Goal: Check status

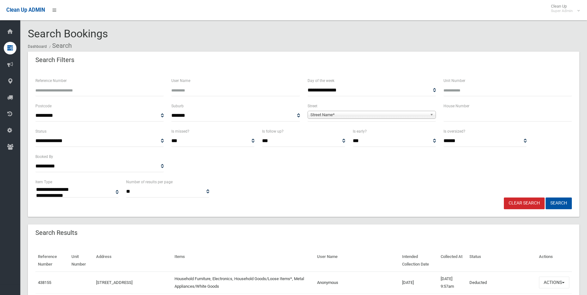
select select
click at [363, 111] on span "Street Name*" at bounding box center [368, 115] width 117 height 8
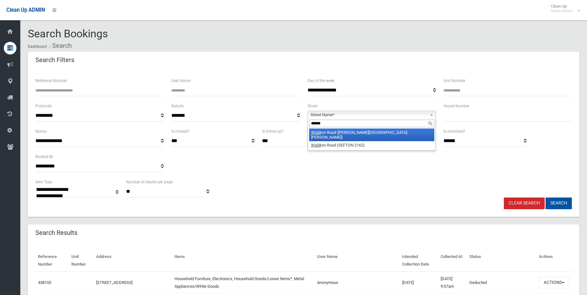
type input "*******"
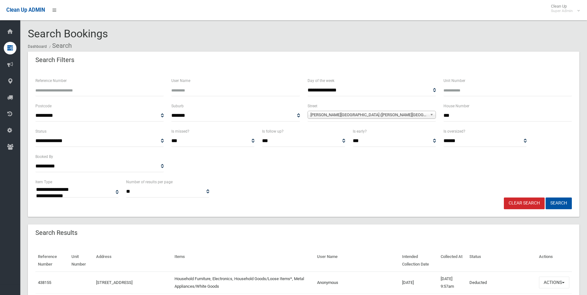
type input "***"
click at [545, 197] on button "Search" at bounding box center [558, 203] width 26 height 12
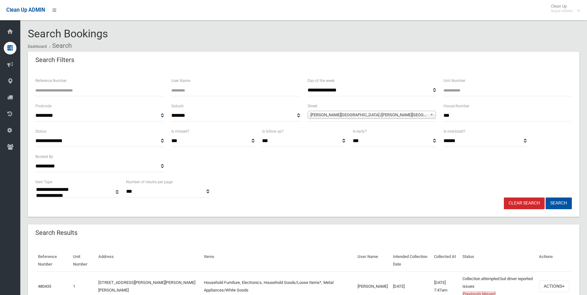
select select
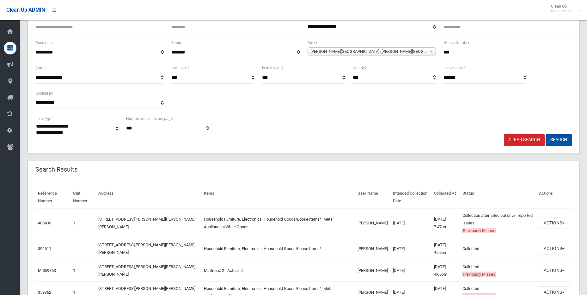
scroll to position [63, 0]
click at [555, 220] on button "Actions" at bounding box center [554, 223] width 30 height 12
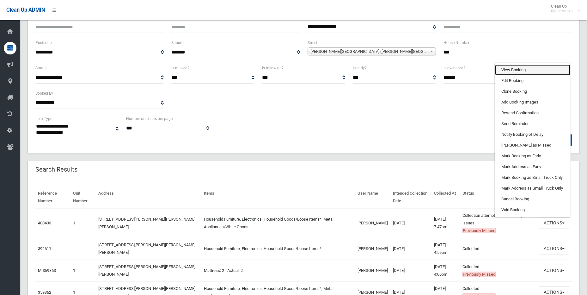
click at [538, 69] on link "View Booking" at bounding box center [532, 69] width 75 height 11
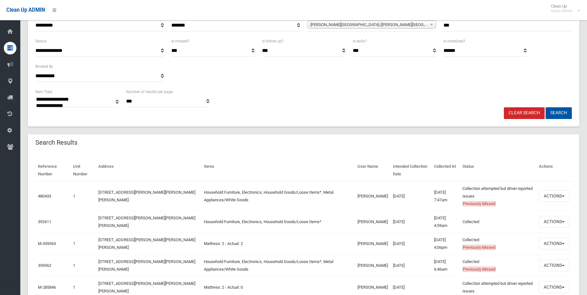
scroll to position [211, 0]
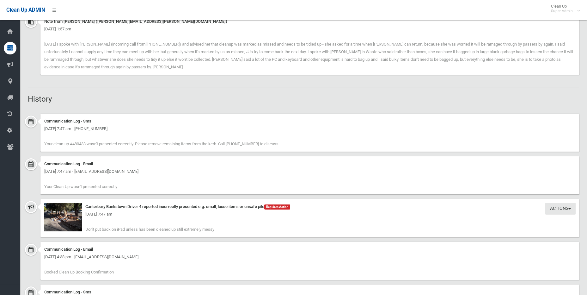
scroll to position [569, 0]
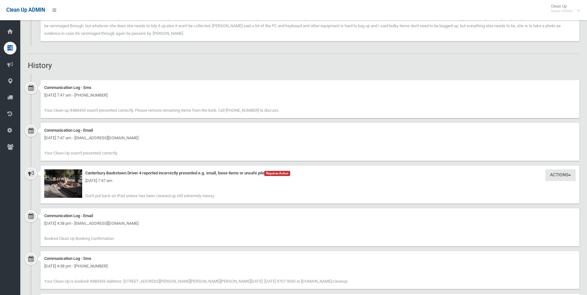
click at [55, 184] on div "Wednesday 3rd September 2025 - 7:47 am" at bounding box center [309, 181] width 531 height 8
click at [68, 190] on img at bounding box center [63, 183] width 38 height 28
click at [64, 190] on img at bounding box center [63, 183] width 38 height 28
